Goal: Task Accomplishment & Management: Complete application form

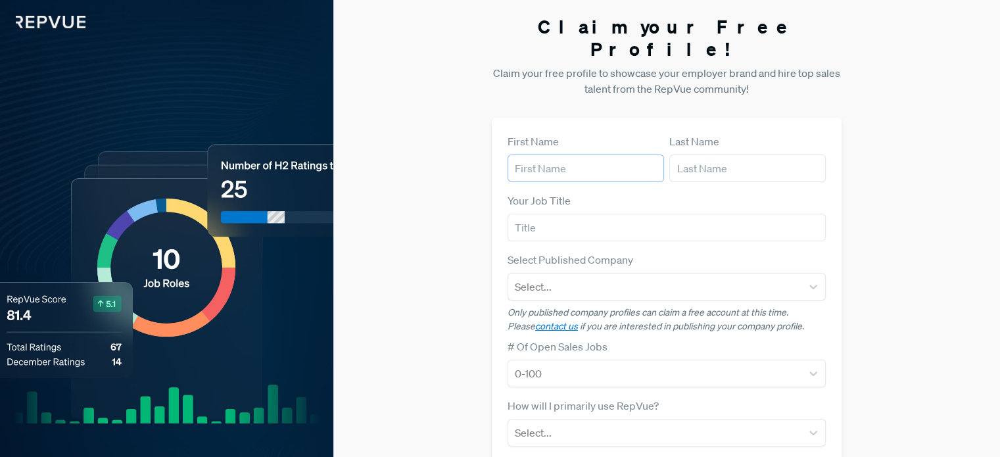
click at [571, 154] on input "text" at bounding box center [586, 168] width 156 height 28
type input "[PERSON_NAME]"
type input "hemmi"
type input "oracle iberica"
type input "[PERSON_NAME][EMAIL_ADDRESS][PERSON_NAME][DOMAIN_NAME]"
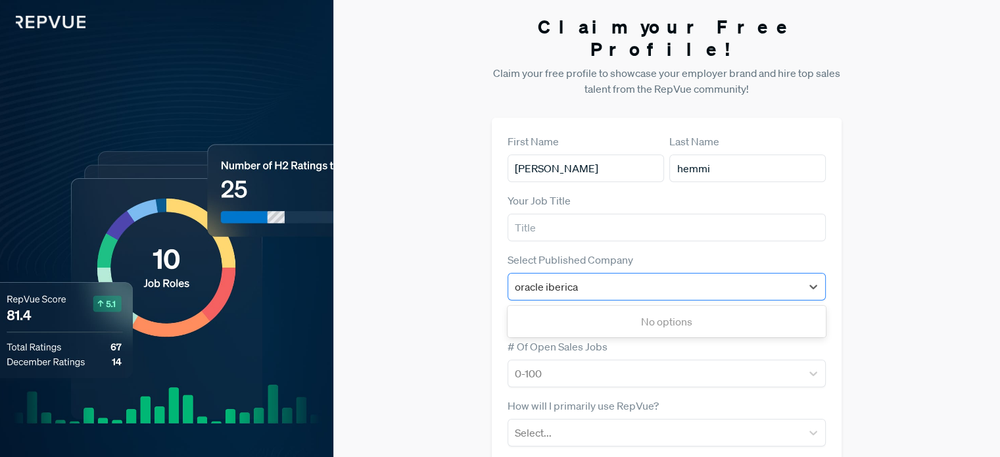
click at [584, 277] on div "oracle iberica" at bounding box center [655, 286] width 280 height 18
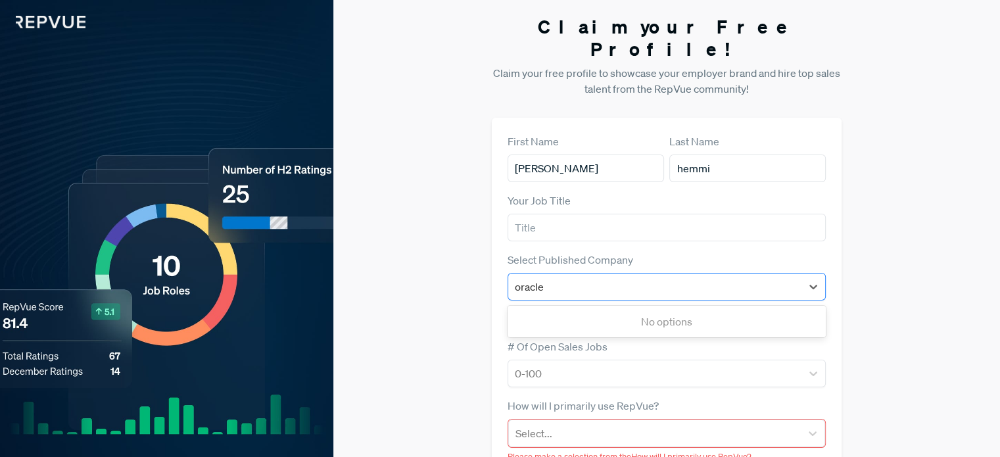
type input "oracle"
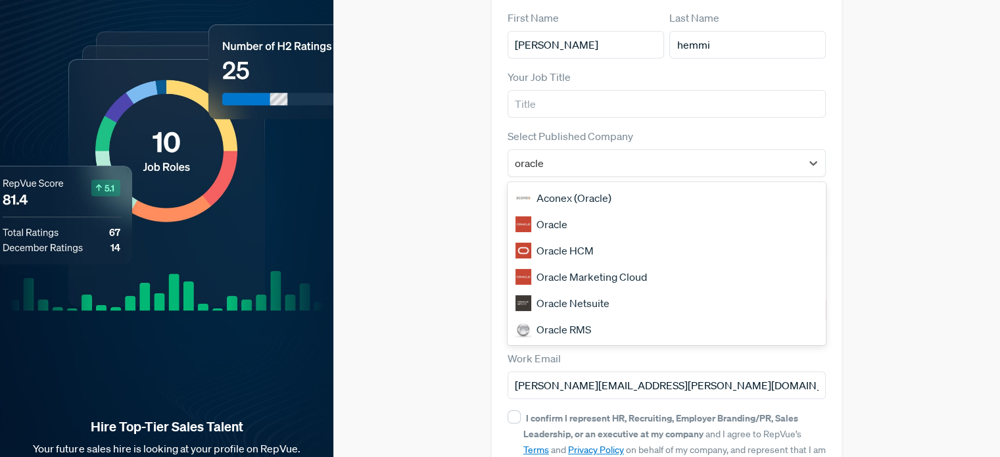
scroll to position [124, 0]
click at [548, 211] on div "Oracle" at bounding box center [667, 224] width 318 height 26
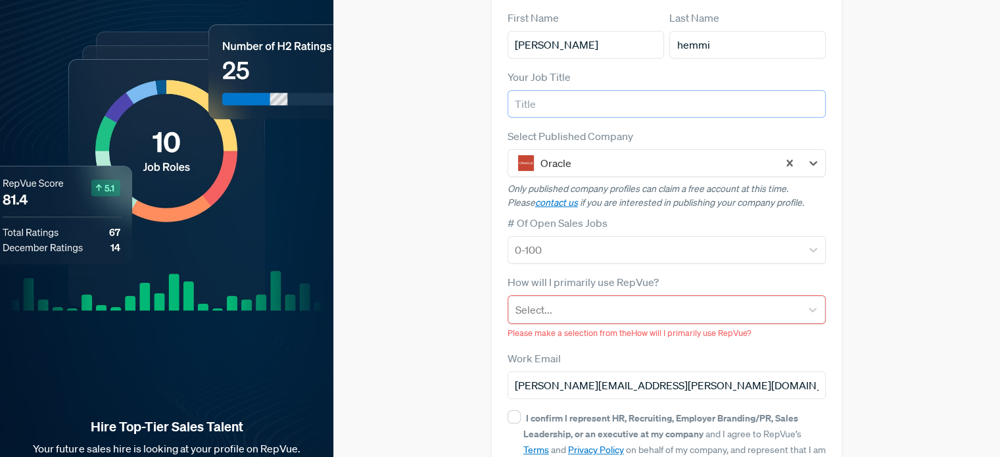
click at [579, 90] on input "text" at bounding box center [667, 104] width 318 height 28
type input "Sales manager"
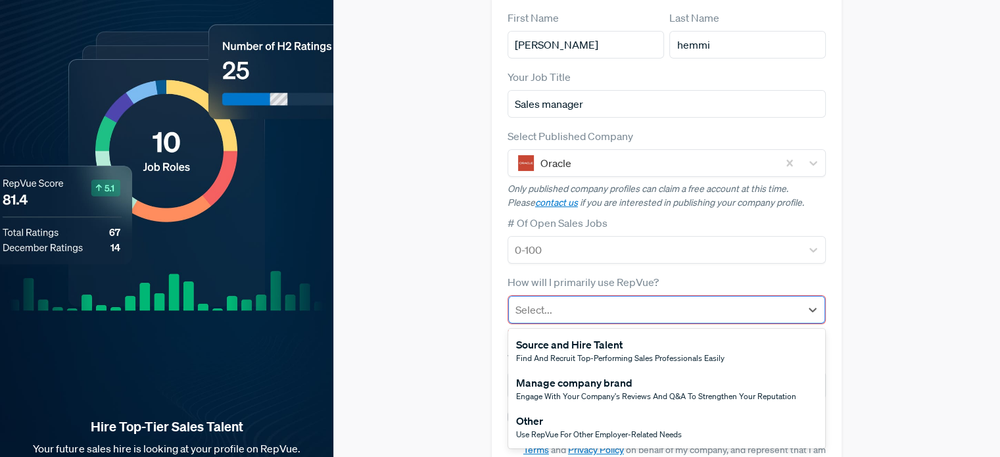
click at [637, 300] on div at bounding box center [654, 309] width 279 height 18
click at [637, 352] on span "Find and recruit top-performing sales professionals easily" at bounding box center [620, 357] width 208 height 11
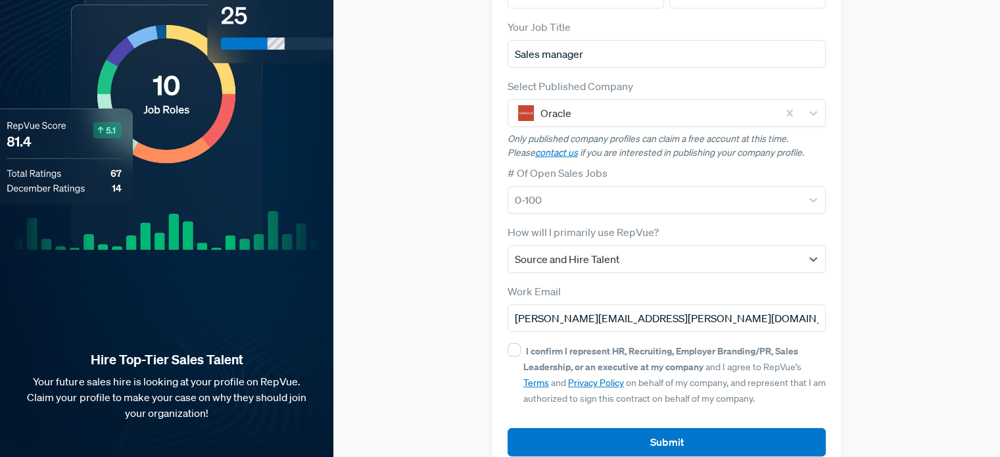
scroll to position [181, 0]
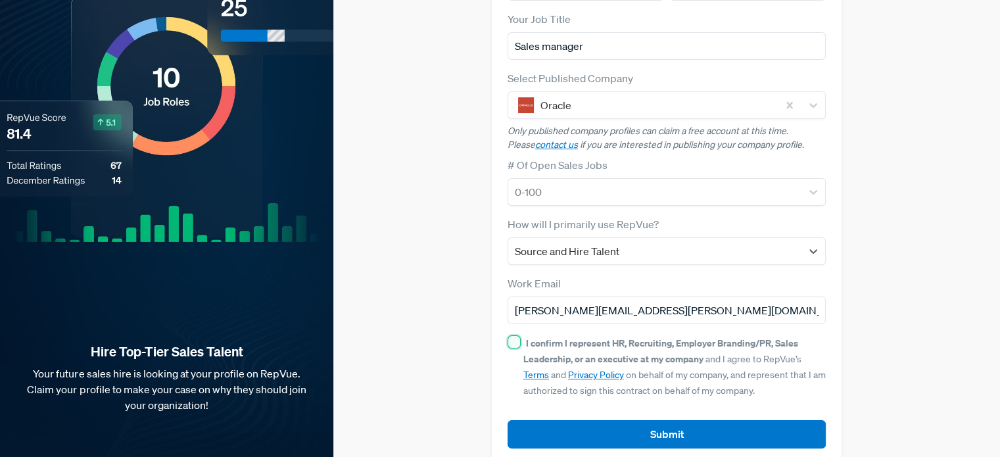
click at [514, 335] on input "I confirm I represent HR, Recruiting, Employer Branding/PR, Sales Leadership, o…" at bounding box center [514, 341] width 13 height 13
click at [508, 335] on input "I confirm I represent HR, Recruiting, Employer Branding/PR, Sales Leadership, o…" at bounding box center [514, 341] width 13 height 13
click at [511, 335] on input "I confirm I represent HR, Recruiting, Employer Branding/PR, Sales Leadership, o…" at bounding box center [514, 341] width 13 height 13
checkbox input "true"
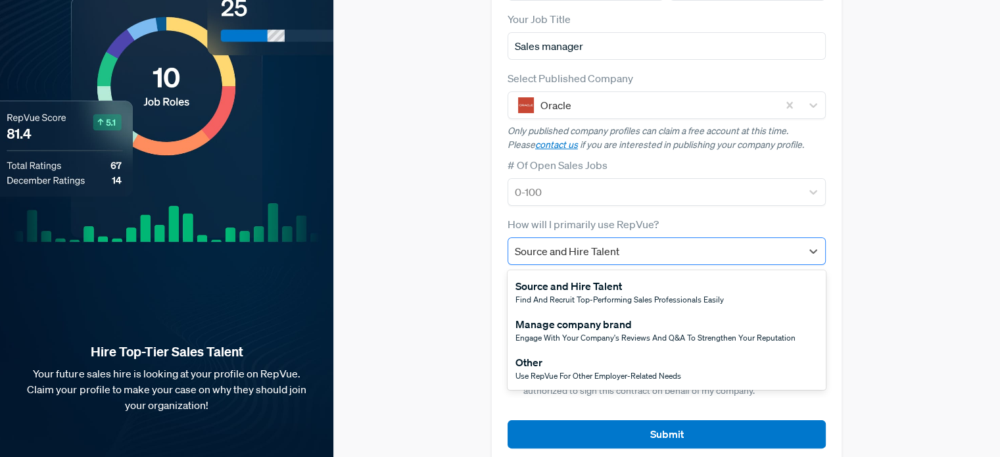
click at [647, 242] on div at bounding box center [655, 251] width 280 height 18
click at [644, 370] on span "Use RepVue for other employer-related needs" at bounding box center [598, 375] width 166 height 11
click at [558, 242] on div at bounding box center [655, 251] width 280 height 18
click at [562, 278] on div "Source and Hire Talent" at bounding box center [619, 286] width 208 height 16
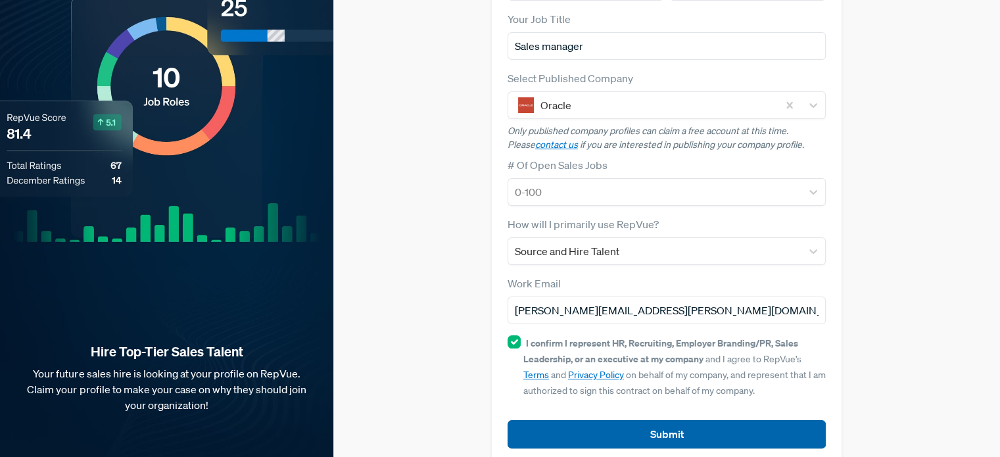
click at [648, 420] on button "Submit" at bounding box center [667, 434] width 318 height 28
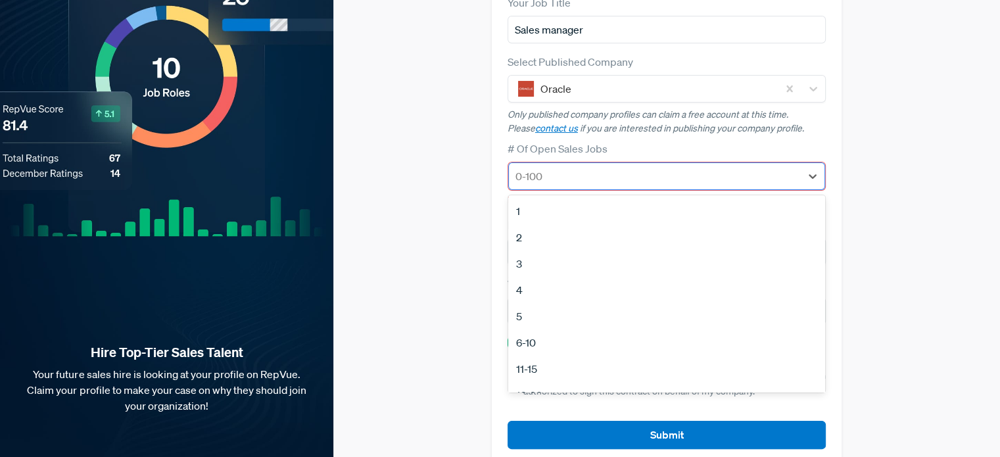
click at [591, 167] on div at bounding box center [654, 176] width 279 height 18
click at [519, 250] on div "3" at bounding box center [666, 263] width 317 height 26
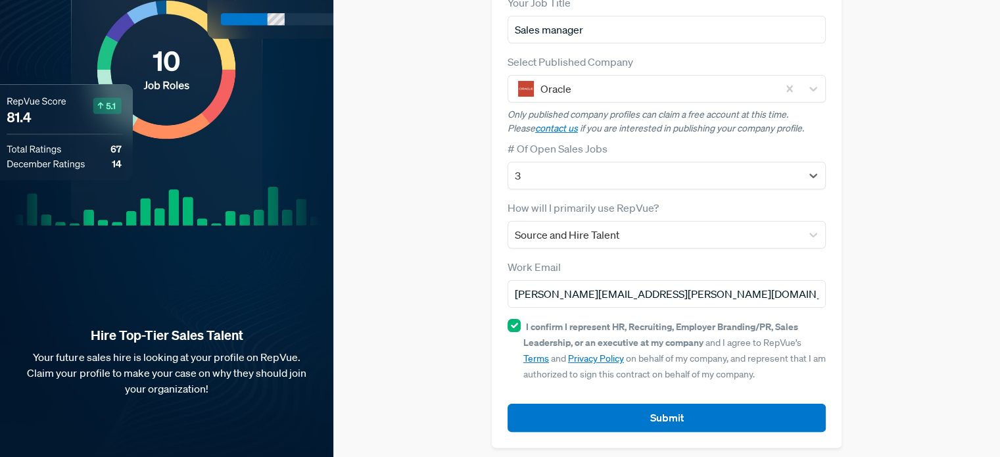
scroll to position [181, 0]
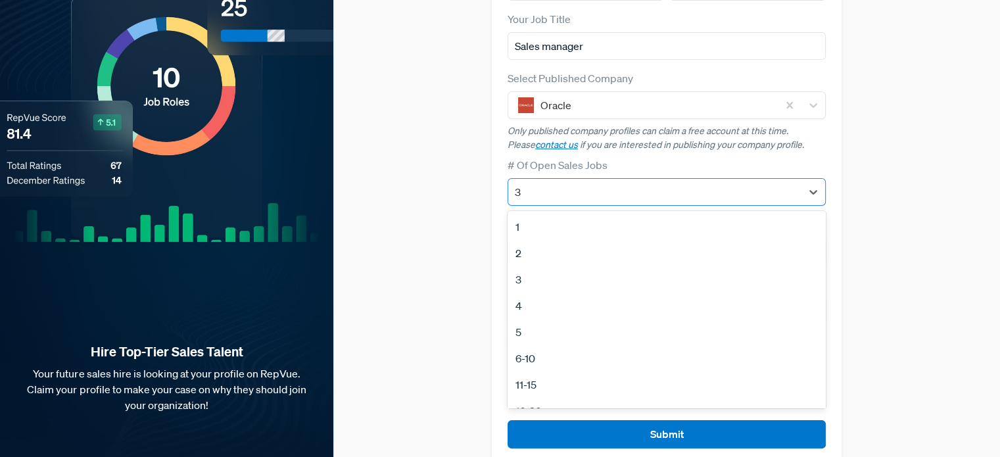
click at [557, 183] on div at bounding box center [655, 192] width 280 height 18
click at [544, 214] on div "1" at bounding box center [667, 227] width 318 height 26
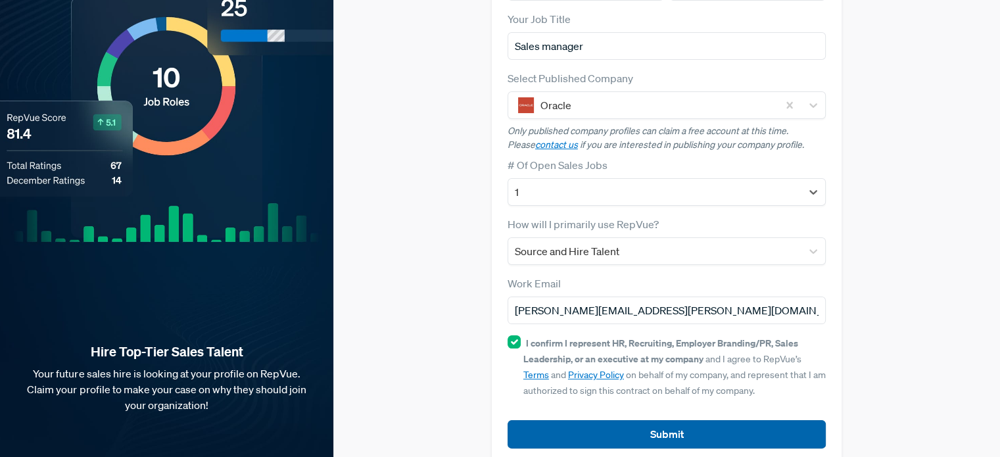
click at [597, 420] on button "Submit" at bounding box center [667, 434] width 318 height 28
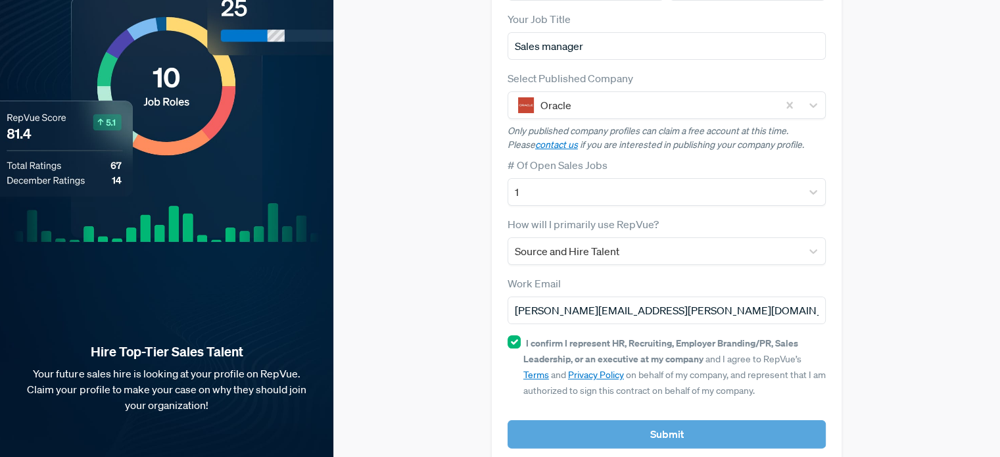
scroll to position [197, 0]
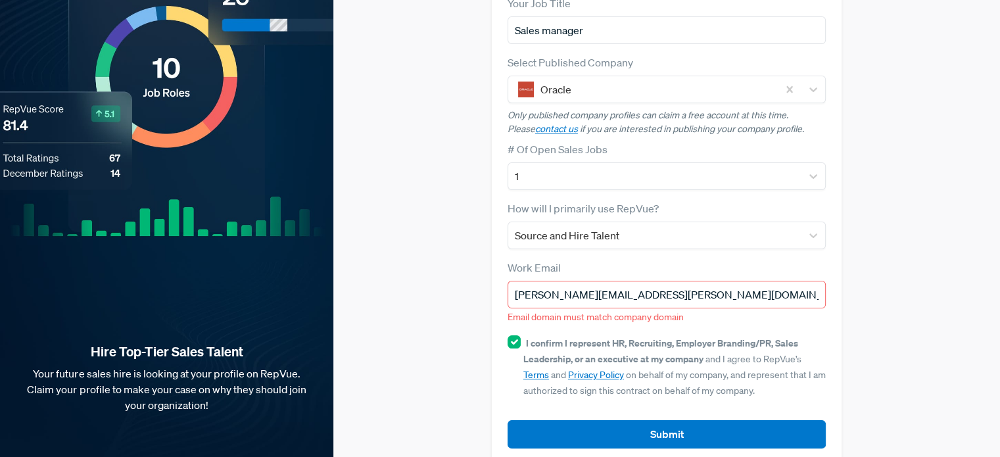
click at [608, 281] on input "[PERSON_NAME][EMAIL_ADDRESS][PERSON_NAME][DOMAIN_NAME]" at bounding box center [667, 295] width 318 height 28
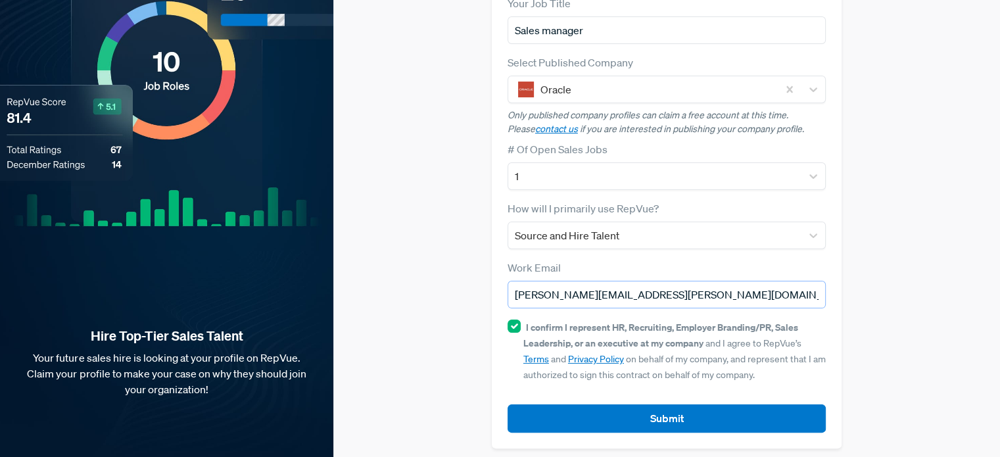
scroll to position [181, 0]
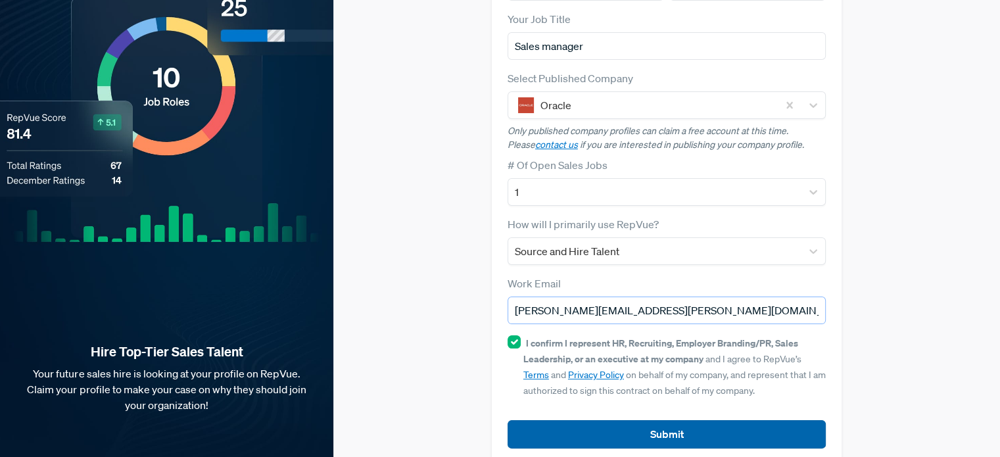
type input "[PERSON_NAME][EMAIL_ADDRESS][PERSON_NAME][DOMAIN_NAME]"
click at [626, 420] on button "Submit" at bounding box center [667, 434] width 318 height 28
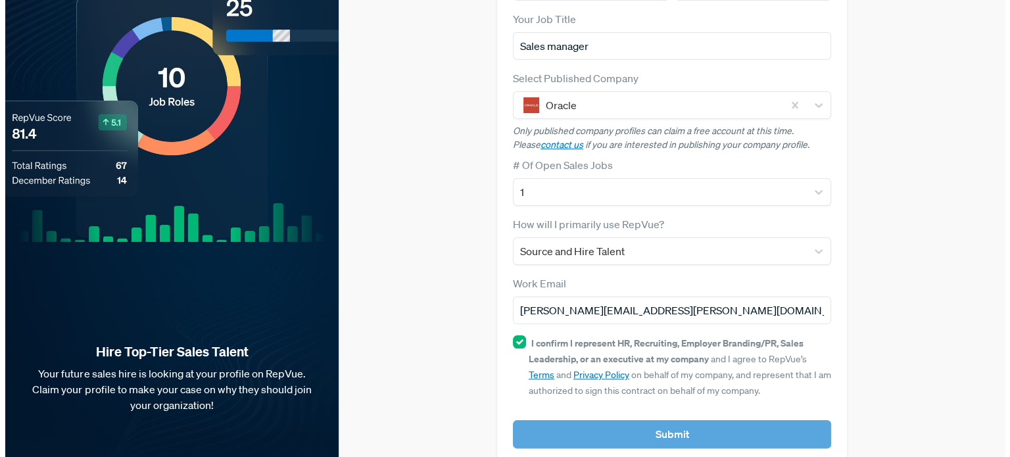
scroll to position [0, 0]
